Goal: Task Accomplishment & Management: Manage account settings

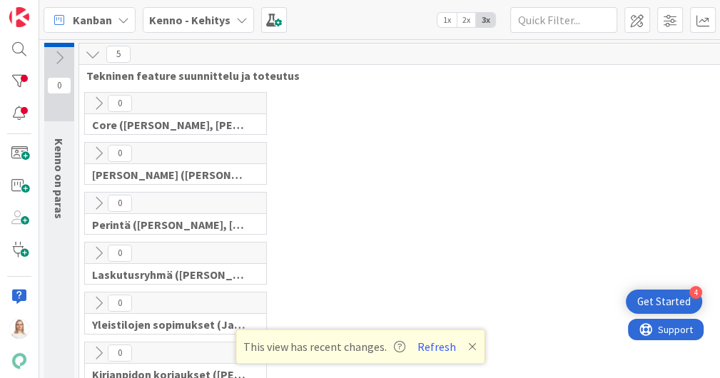
scroll to position [646, 68]
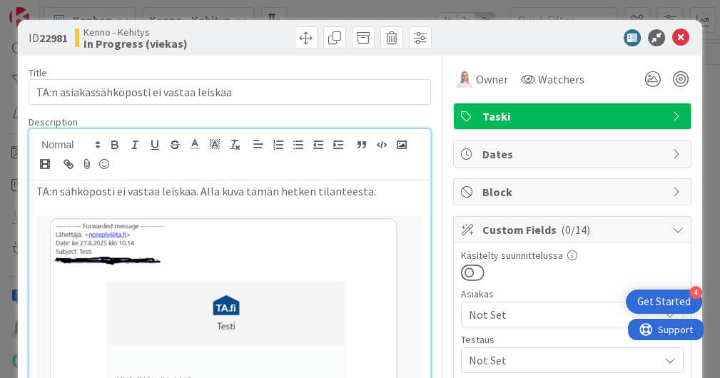
scroll to position [723, 575]
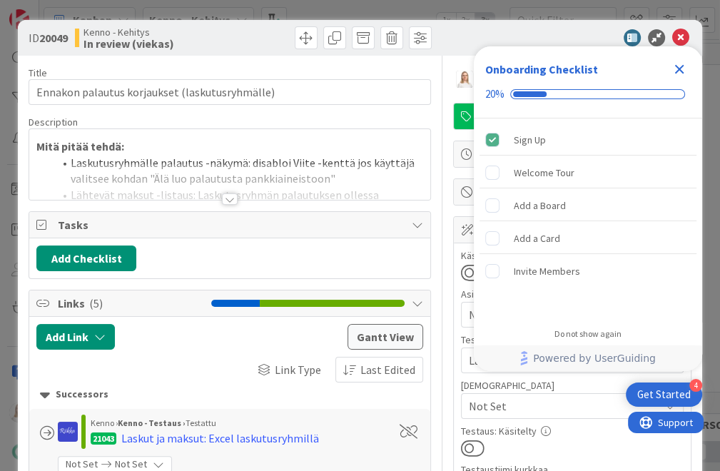
click at [681, 69] on icon "Close Checklist" at bounding box center [679, 69] width 9 height 9
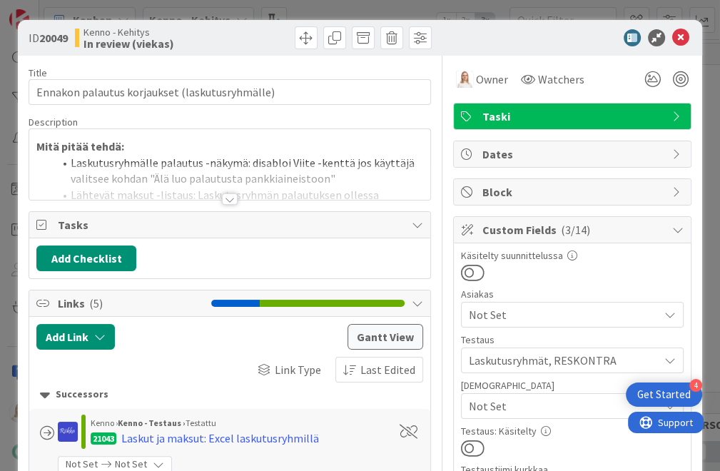
click at [228, 193] on div at bounding box center [230, 198] width 16 height 11
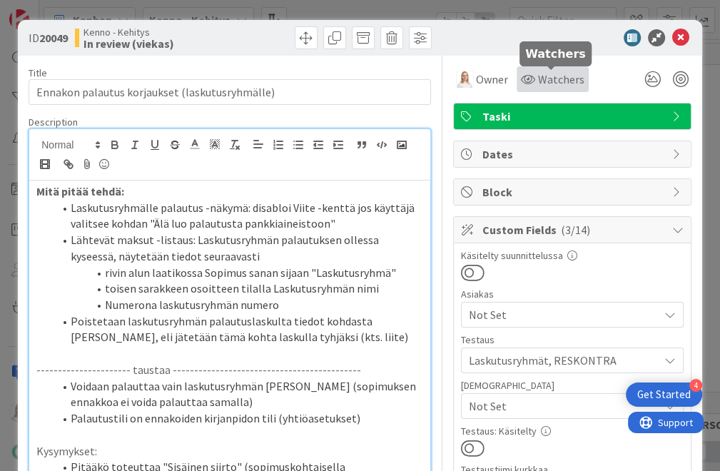
click at [554, 78] on span "Watchers" at bounding box center [561, 79] width 46 height 17
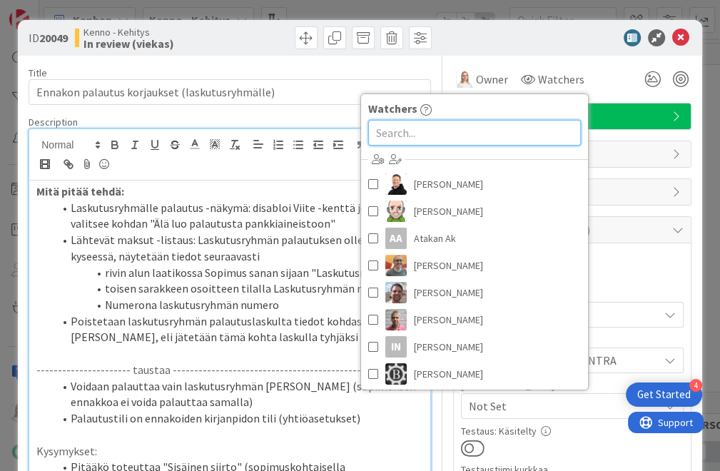
click at [431, 136] on input "text" at bounding box center [474, 133] width 213 height 26
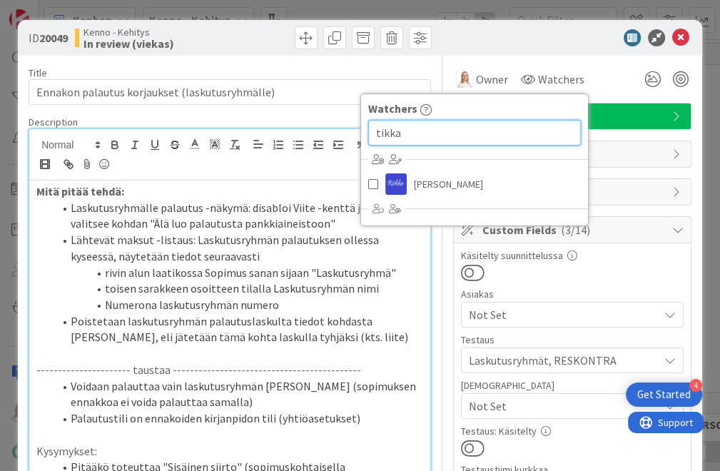
type input "tikka"
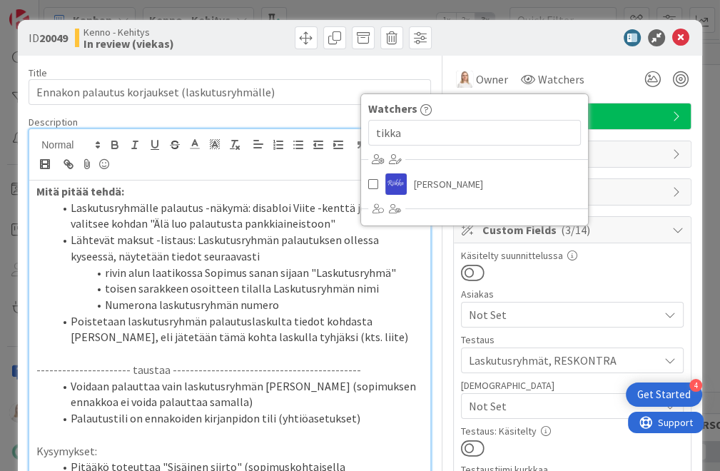
drag, startPoint x: 431, startPoint y: 136, endPoint x: 368, endPoint y: 186, distance: 79.8
click at [368, 186] on div "Watchers tikka Riikka Salo" at bounding box center [474, 159] width 228 height 133
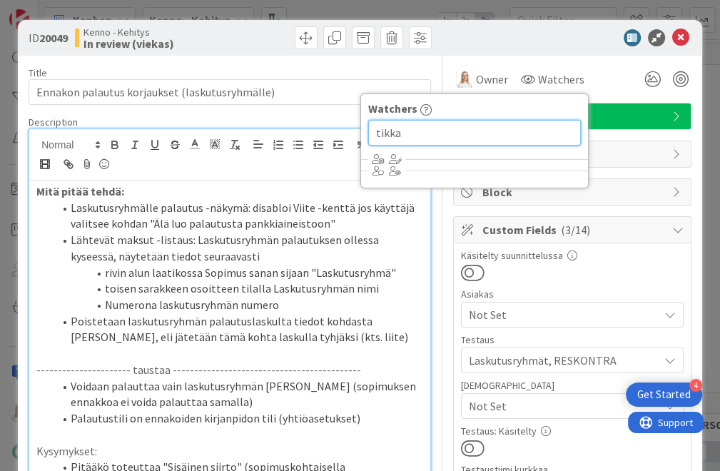
drag, startPoint x: 370, startPoint y: 133, endPoint x: 400, endPoint y: 133, distance: 29.3
click at [400, 133] on input "tikka" at bounding box center [474, 133] width 213 height 26
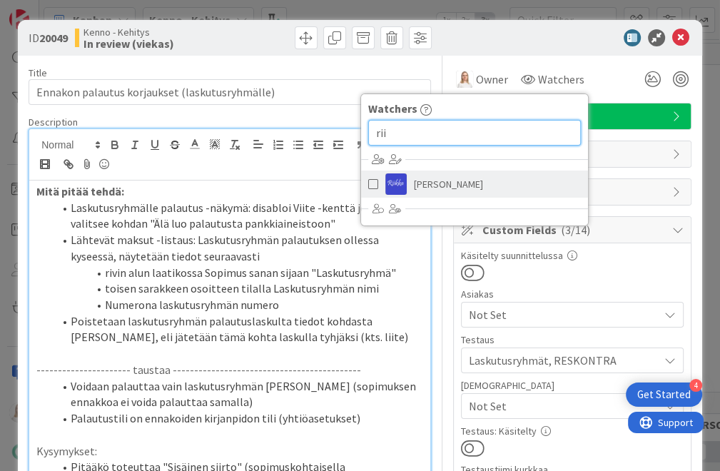
type input "rii"
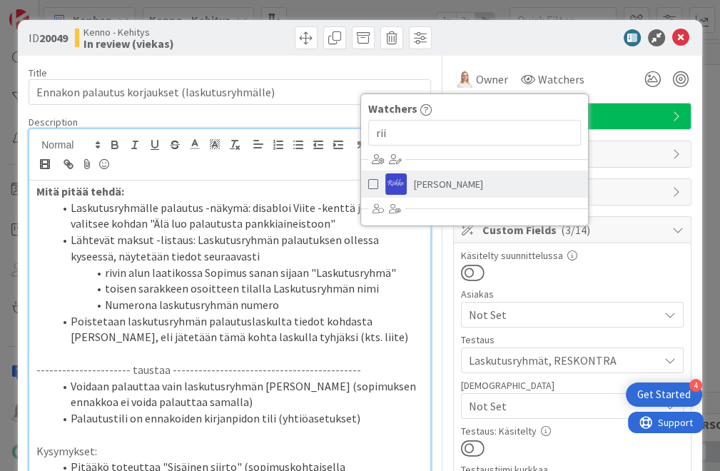
click at [415, 181] on span "[PERSON_NAME]" at bounding box center [448, 183] width 69 height 21
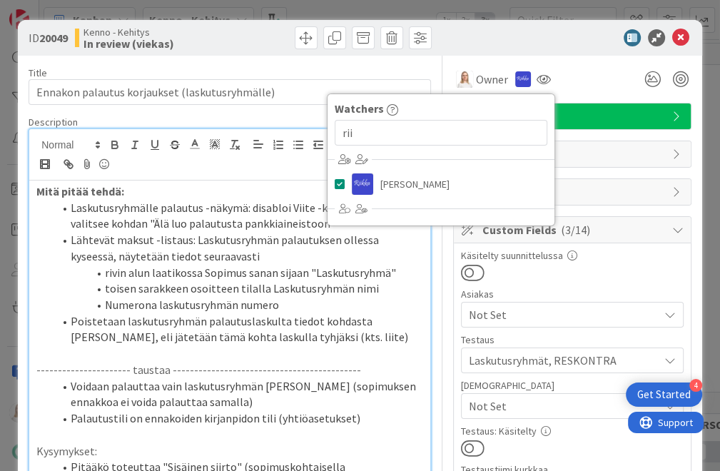
click at [391, 289] on li "toisen sarakkeen osoitteen tilalla Laskutusryhmän nimi" at bounding box center [239, 288] width 370 height 16
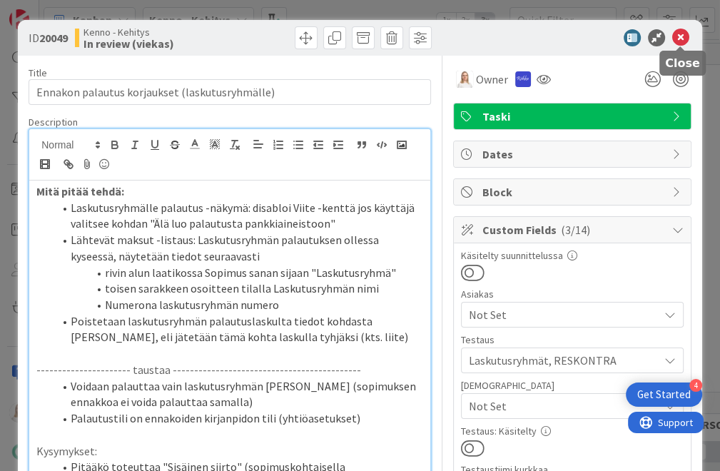
click at [676, 37] on icon at bounding box center [680, 37] width 17 height 17
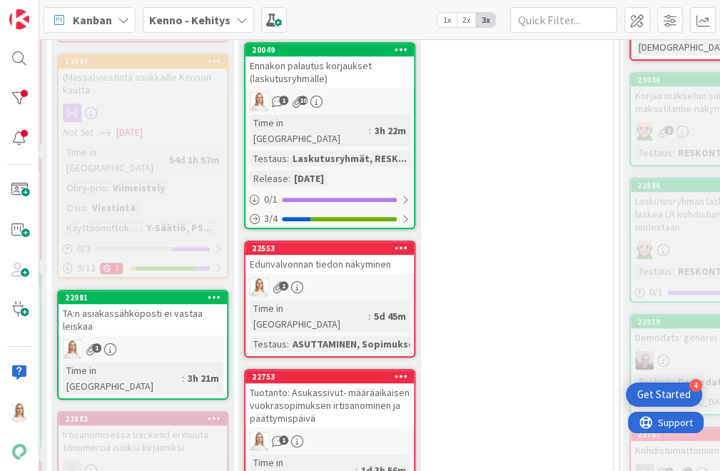
scroll to position [614, 599]
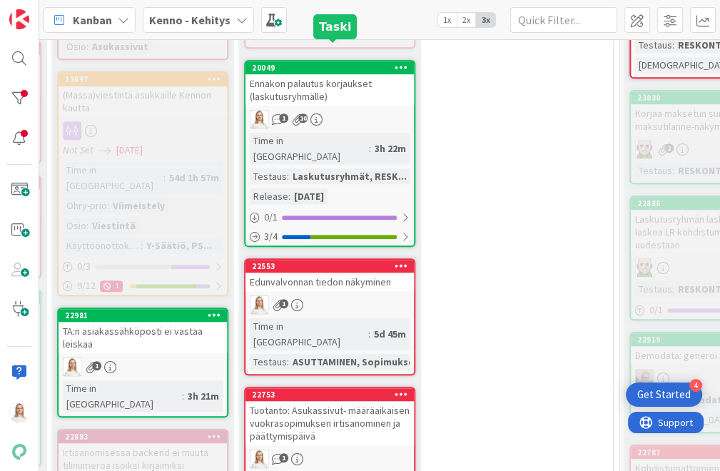
click at [323, 63] on div "20049" at bounding box center [333, 68] width 162 height 10
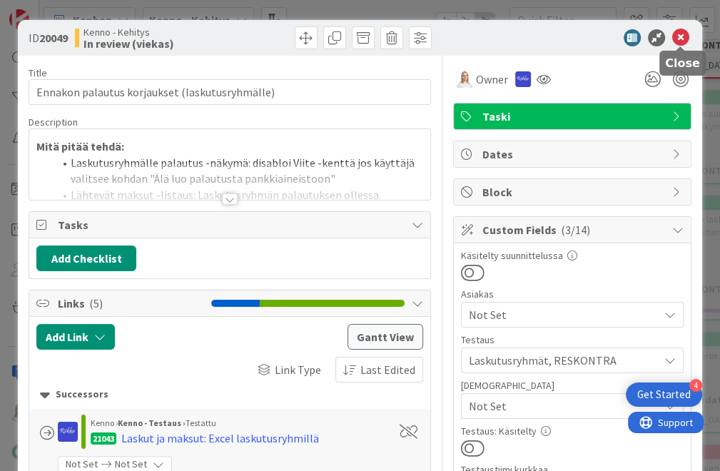
click at [676, 37] on icon at bounding box center [680, 37] width 17 height 17
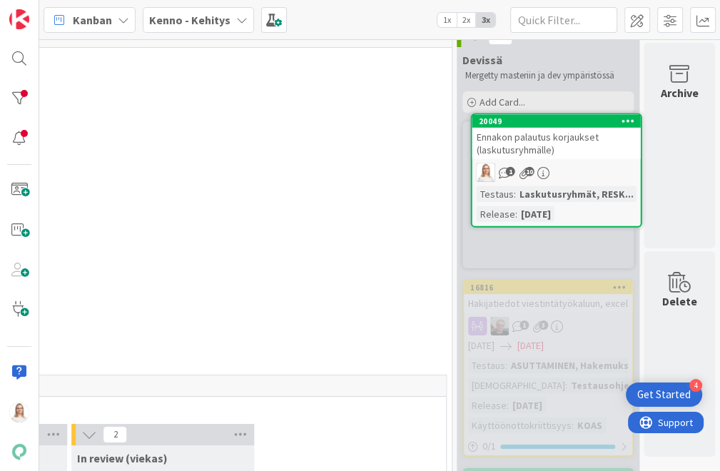
scroll to position [0, 766]
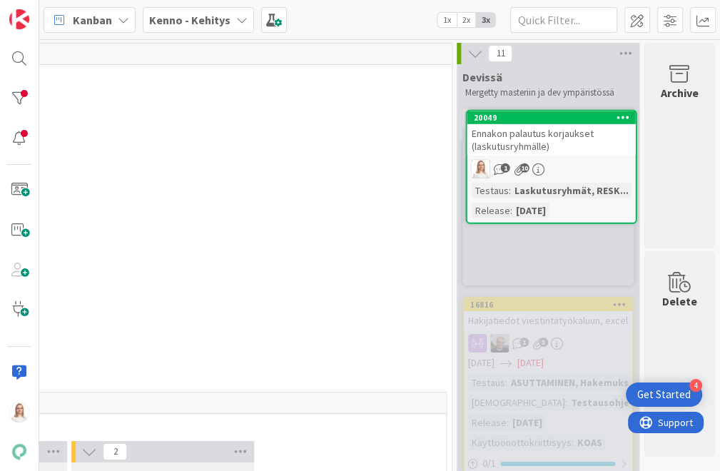
drag, startPoint x: 625, startPoint y: 225, endPoint x: 625, endPoint y: 195, distance: 30.7
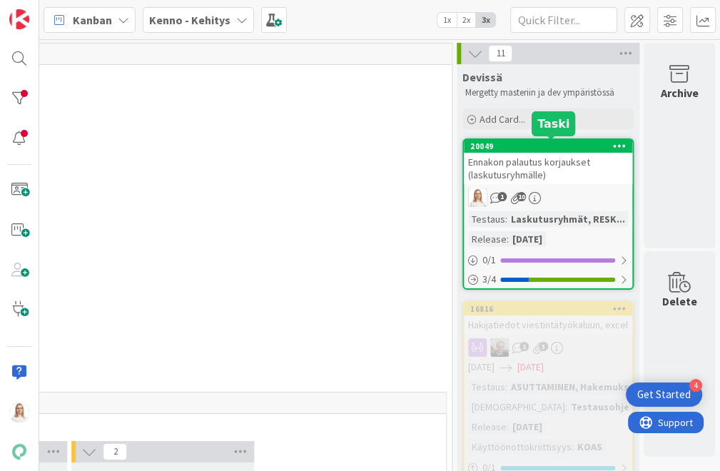
click at [546, 145] on div "20049" at bounding box center [551, 146] width 162 height 10
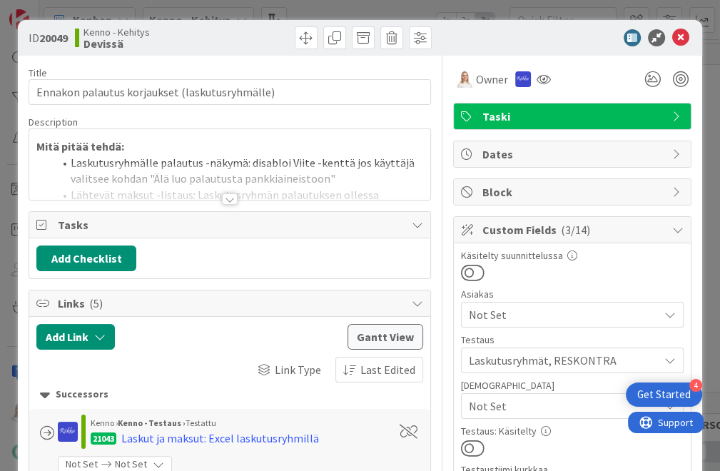
click at [228, 200] on div at bounding box center [230, 198] width 16 height 11
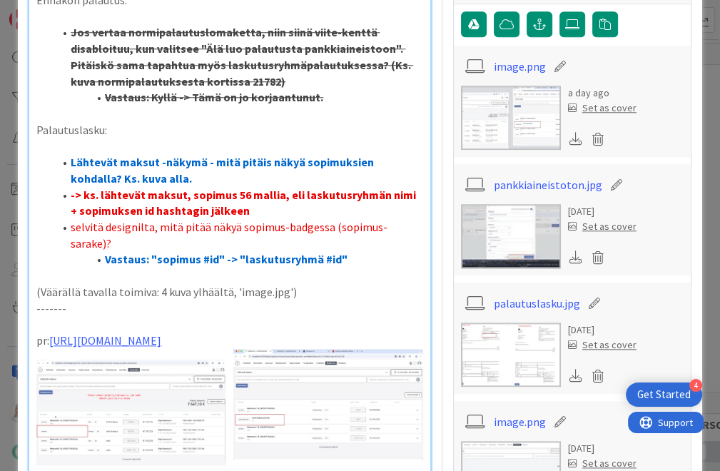
scroll to position [1062, 0]
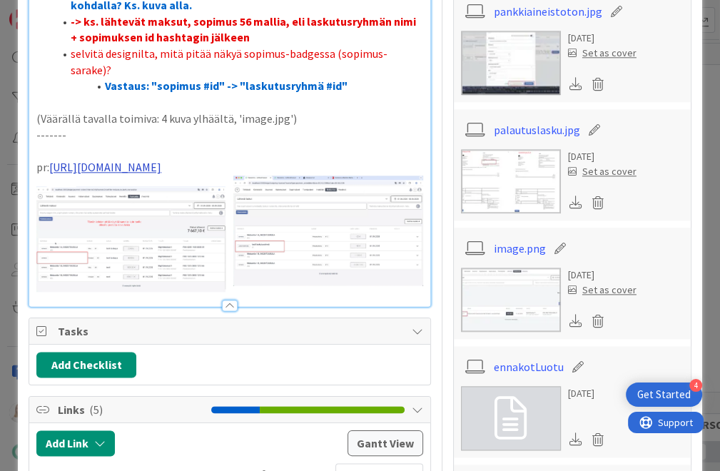
click at [161, 160] on link "[URL][DOMAIN_NAME]" at bounding box center [105, 167] width 112 height 14
click at [165, 167] on link "[URL][DOMAIN_NAME]" at bounding box center [125, 164] width 98 height 19
